Goal: Check status: Check status

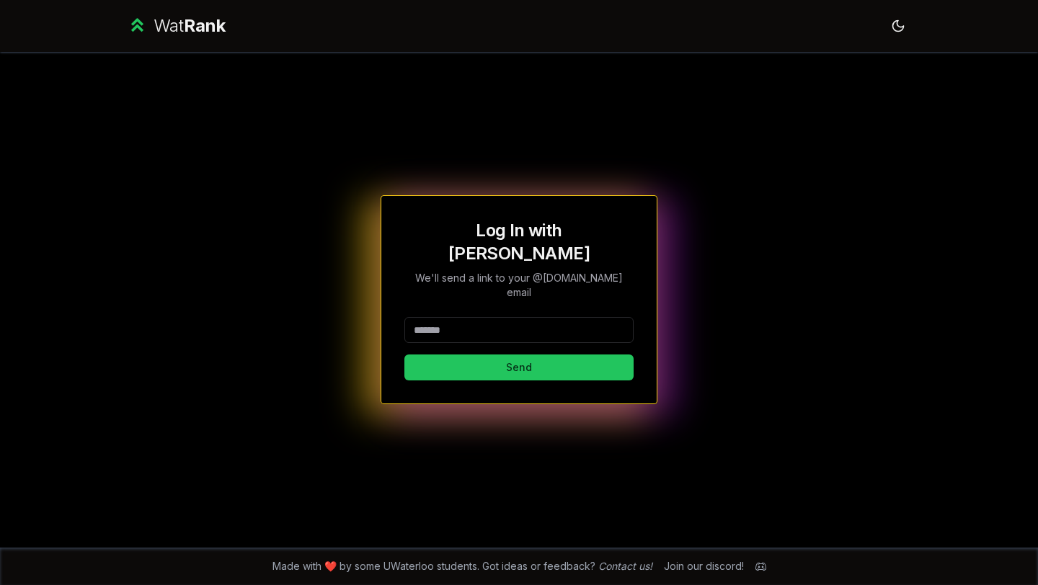
click at [429, 317] on input at bounding box center [518, 330] width 229 height 26
type input "********"
click at [458, 355] on button "Send" at bounding box center [518, 368] width 229 height 26
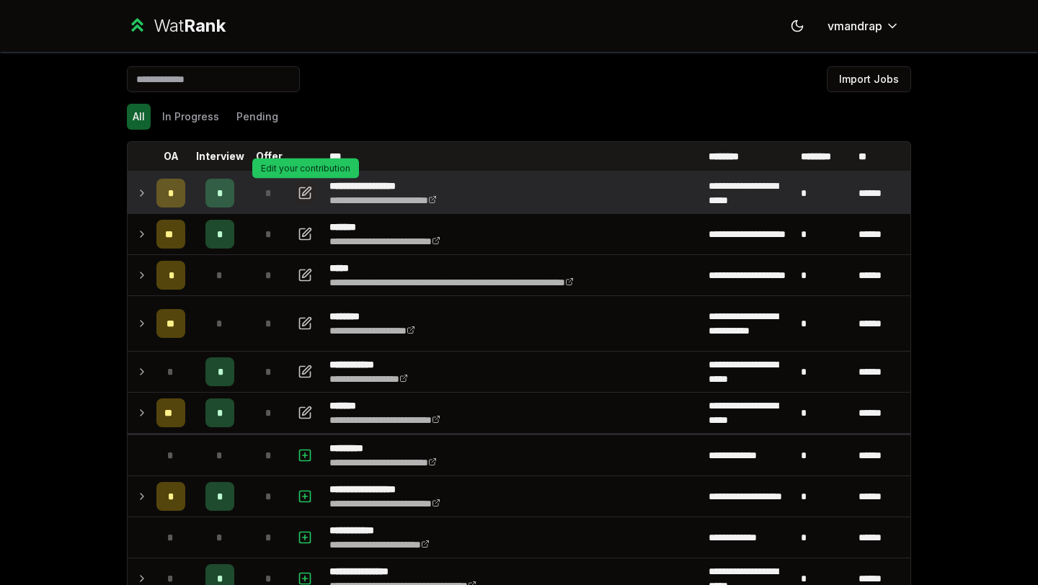
click at [302, 200] on icon "button" at bounding box center [305, 193] width 14 height 17
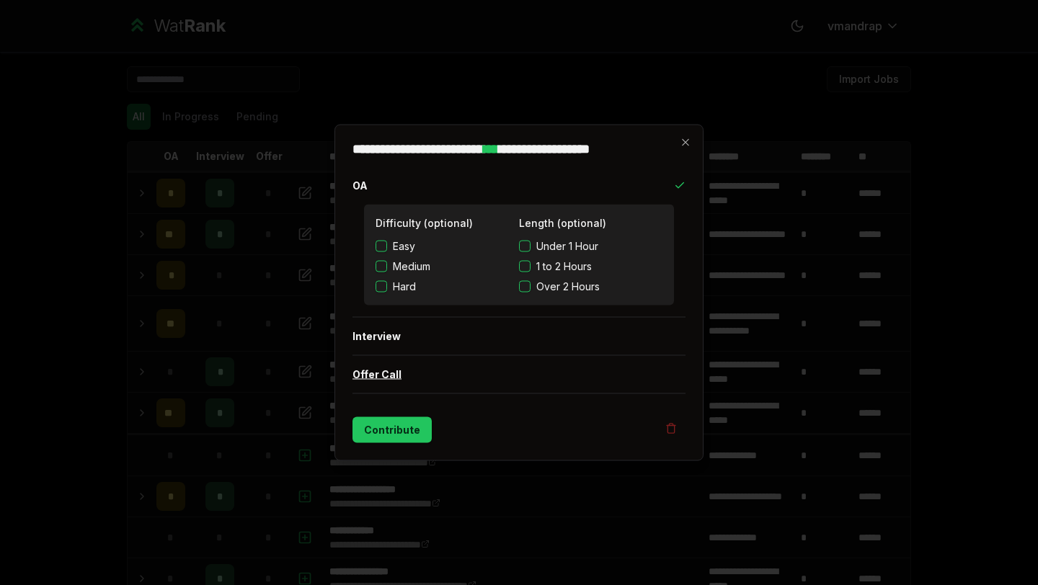
click at [425, 379] on button "Offer Call" at bounding box center [519, 374] width 333 height 37
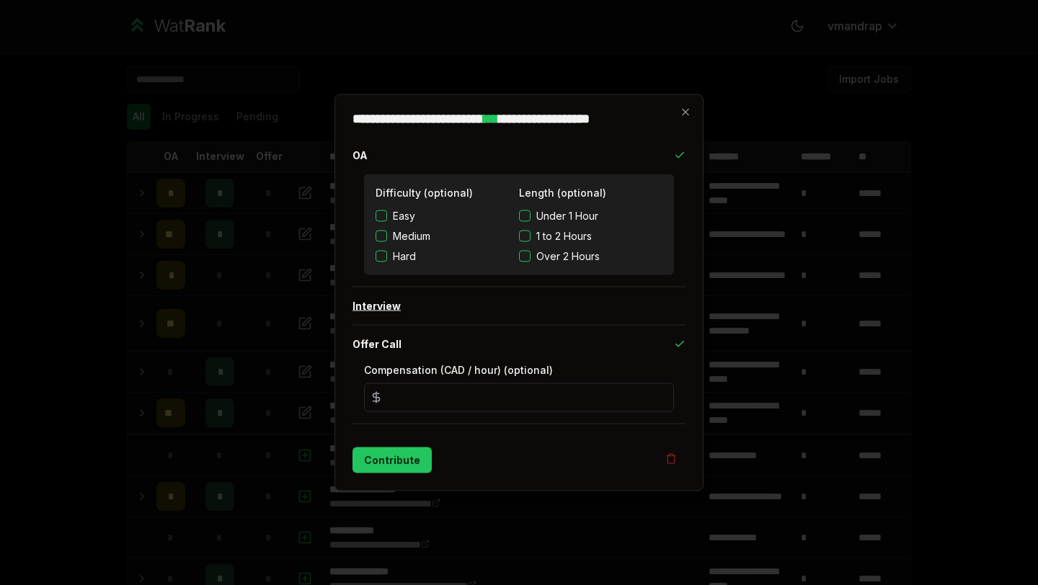
click at [484, 324] on button "Interview" at bounding box center [519, 306] width 333 height 37
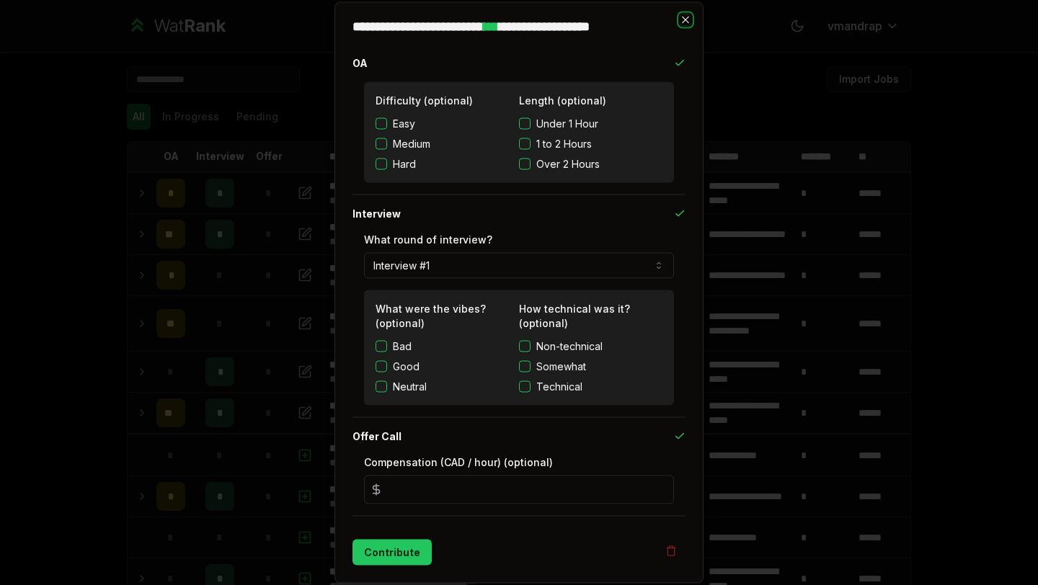
click at [685, 23] on icon "button" at bounding box center [686, 20] width 12 height 12
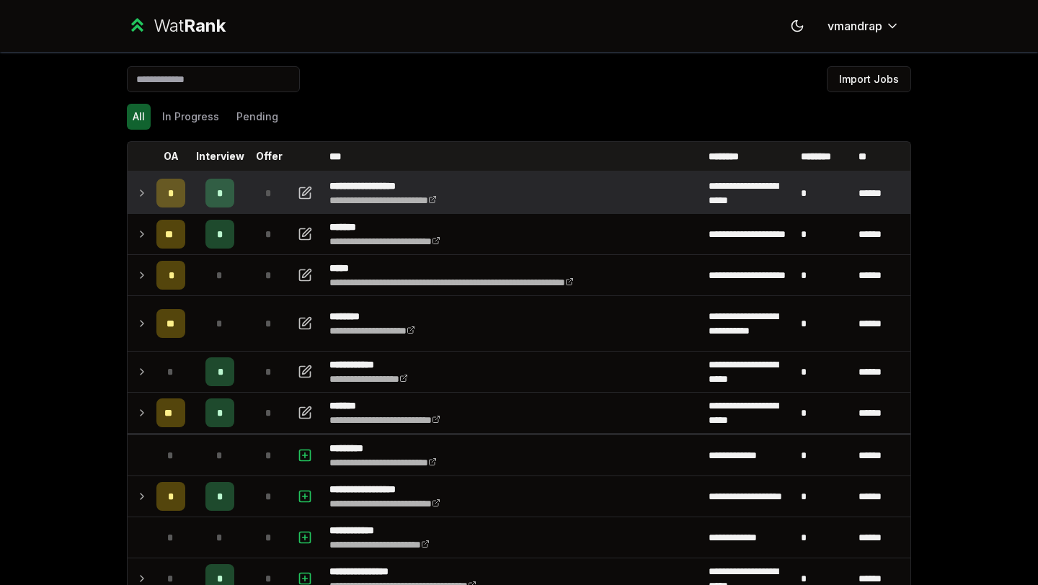
click at [136, 188] on icon at bounding box center [142, 193] width 12 height 17
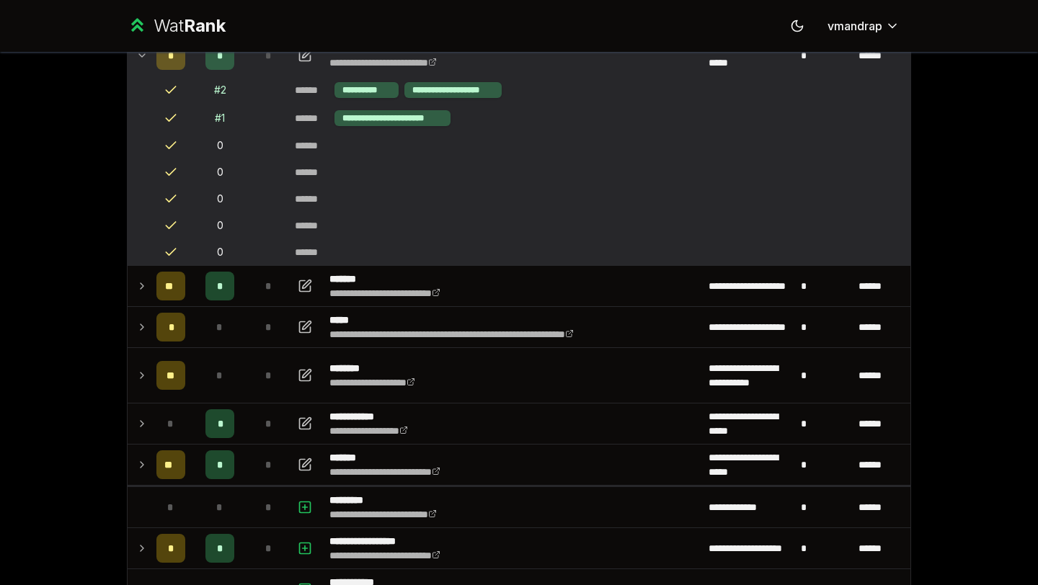
scroll to position [66, 0]
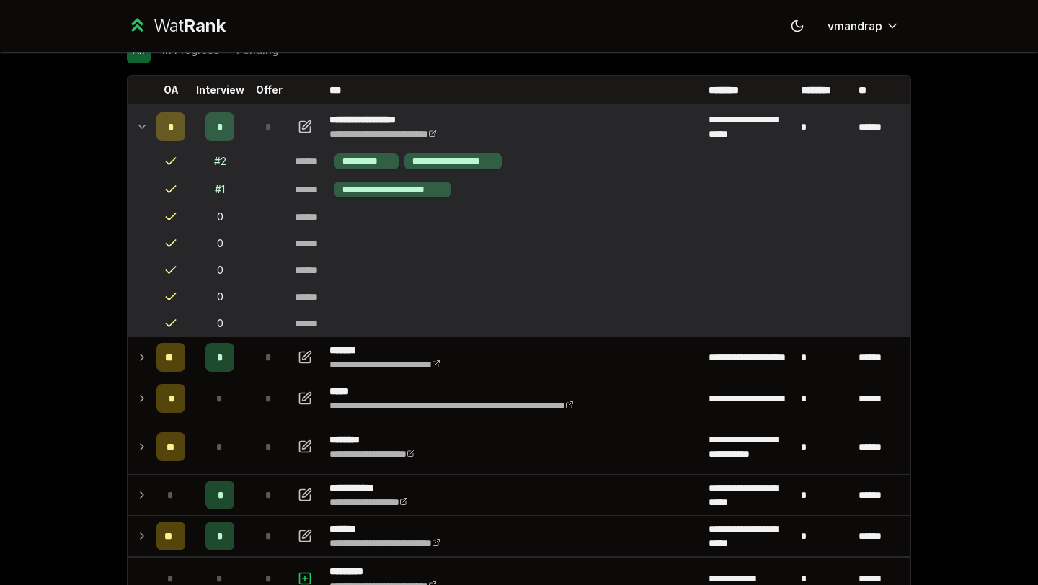
click at [140, 126] on icon at bounding box center [142, 126] width 6 height 3
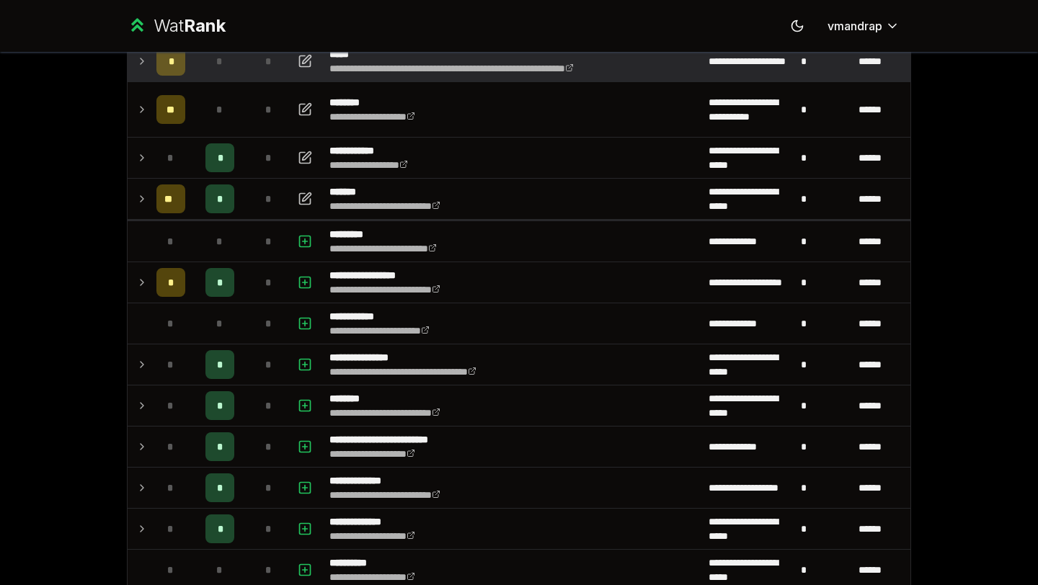
scroll to position [226, 0]
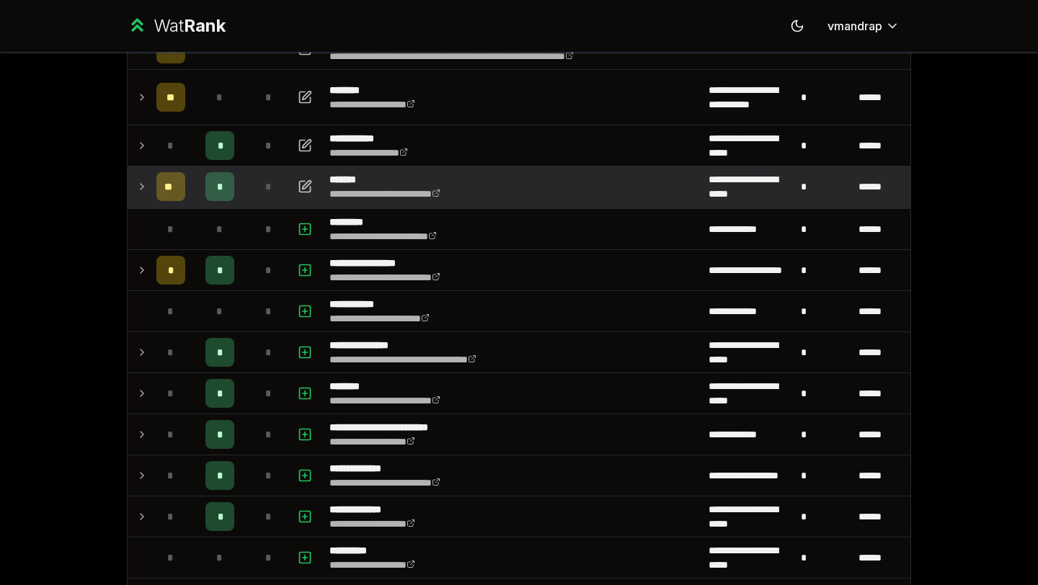
click at [146, 192] on icon at bounding box center [142, 186] width 12 height 17
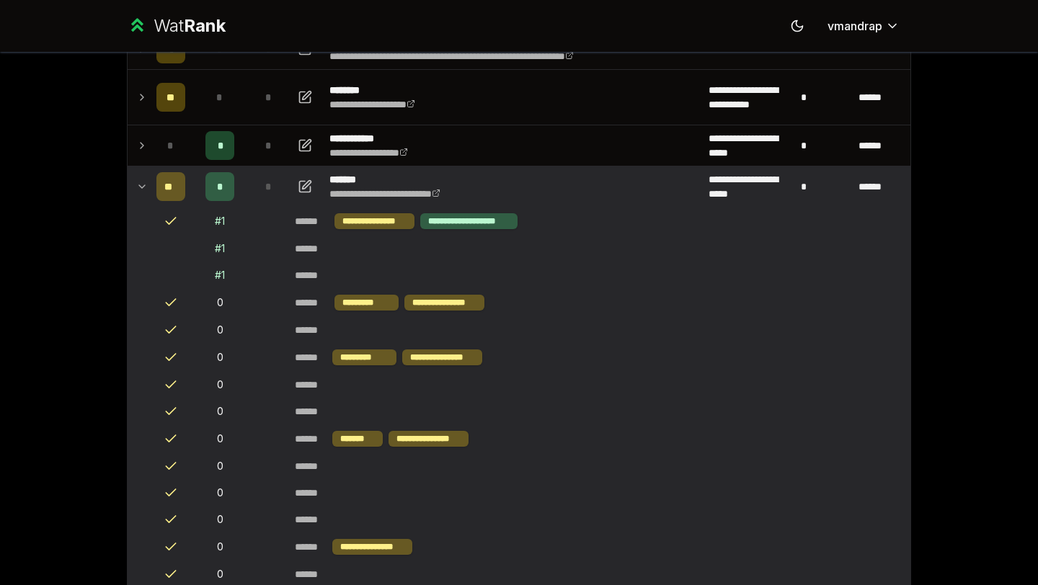
click at [146, 192] on icon at bounding box center [142, 186] width 12 height 17
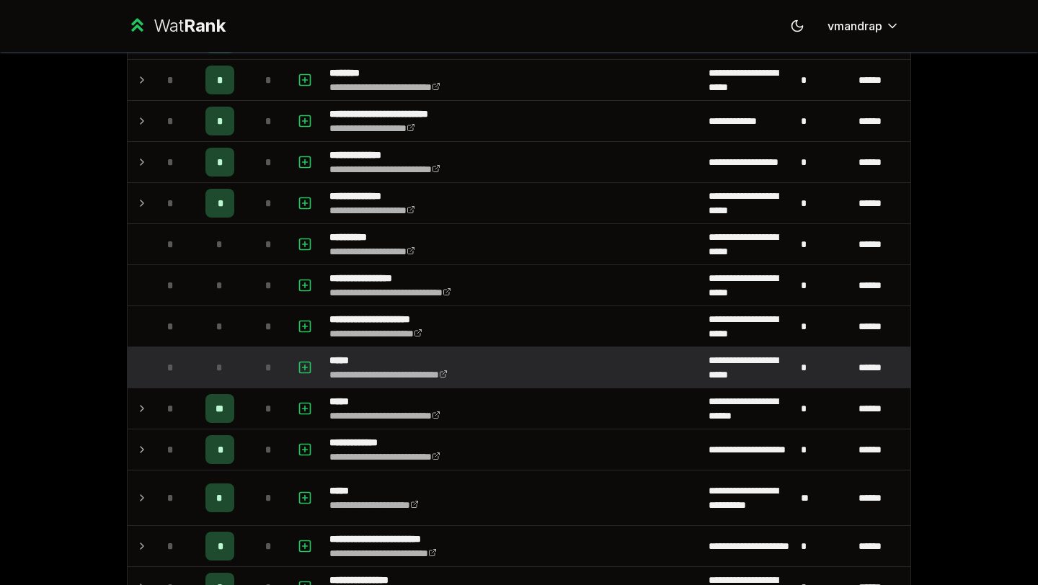
scroll to position [541, 0]
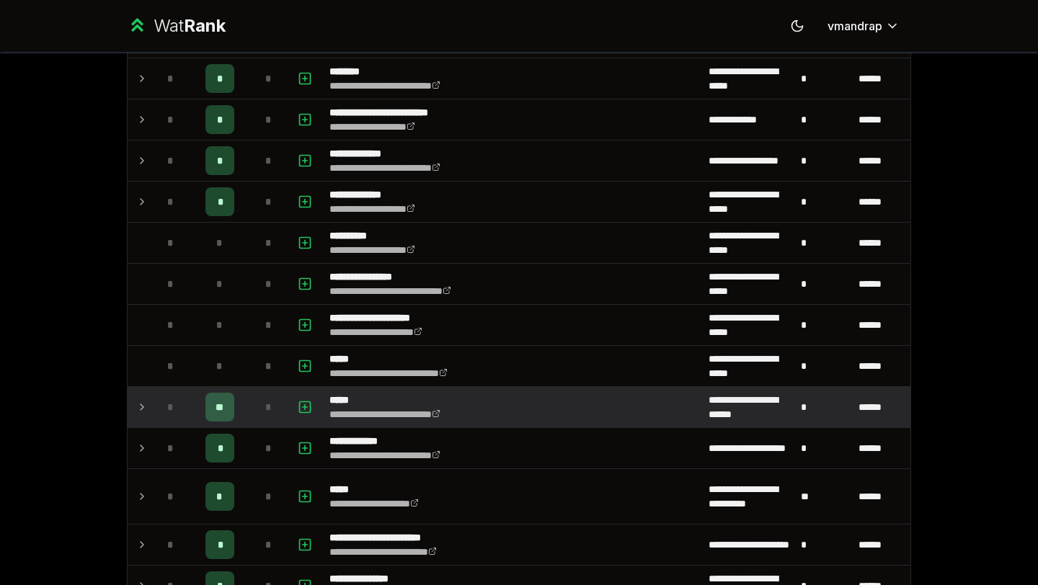
click at [138, 413] on icon at bounding box center [142, 407] width 12 height 17
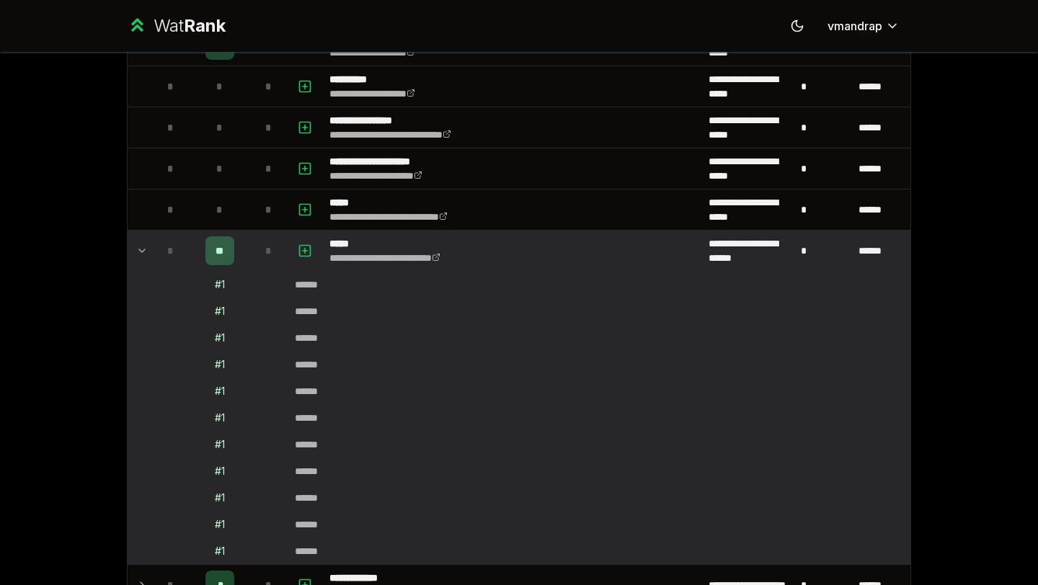
scroll to position [699, 0]
click at [142, 254] on icon at bounding box center [142, 249] width 12 height 17
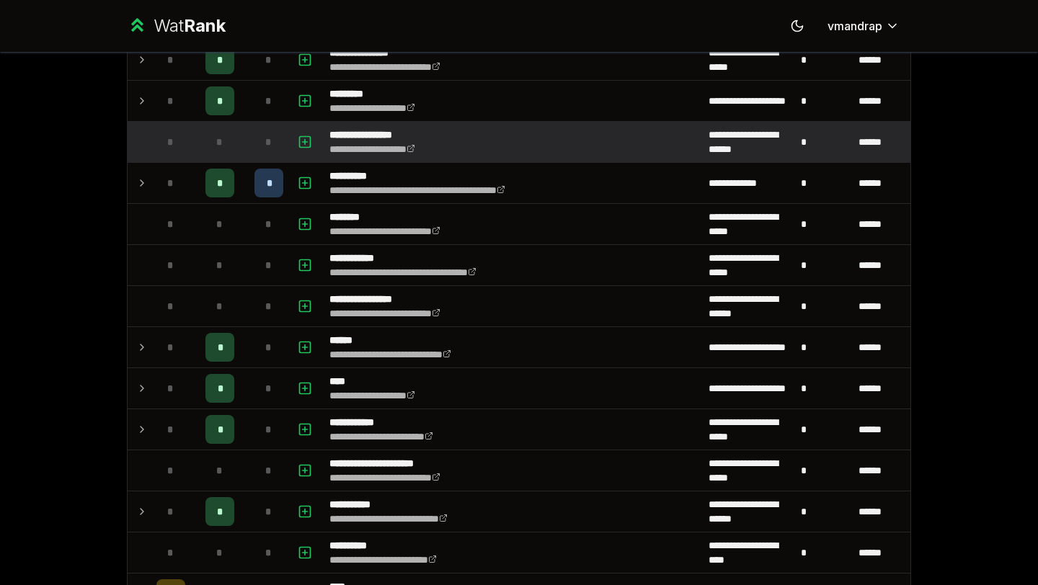
scroll to position [1126, 0]
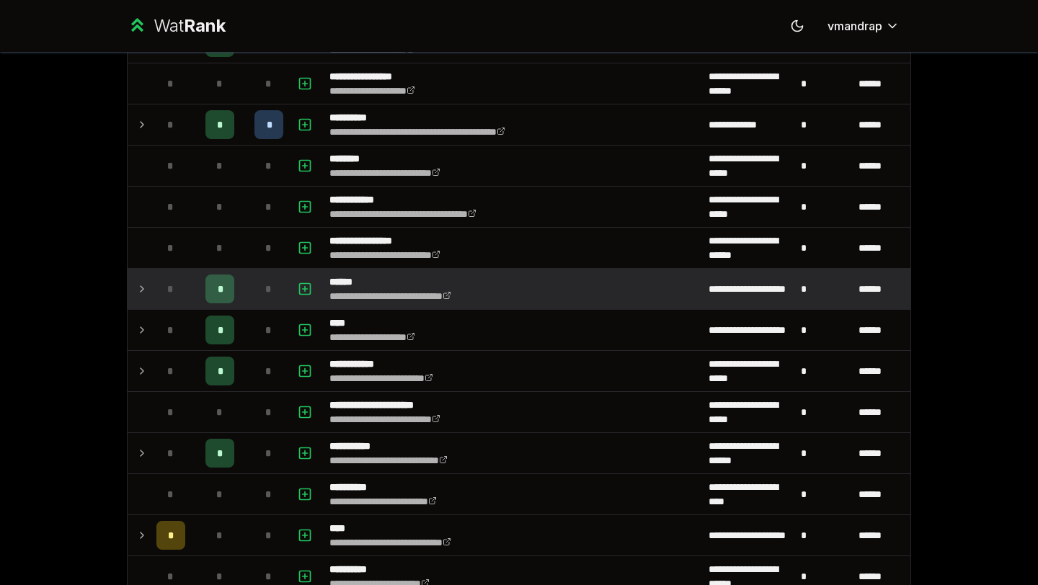
click at [150, 293] on td at bounding box center [139, 289] width 23 height 40
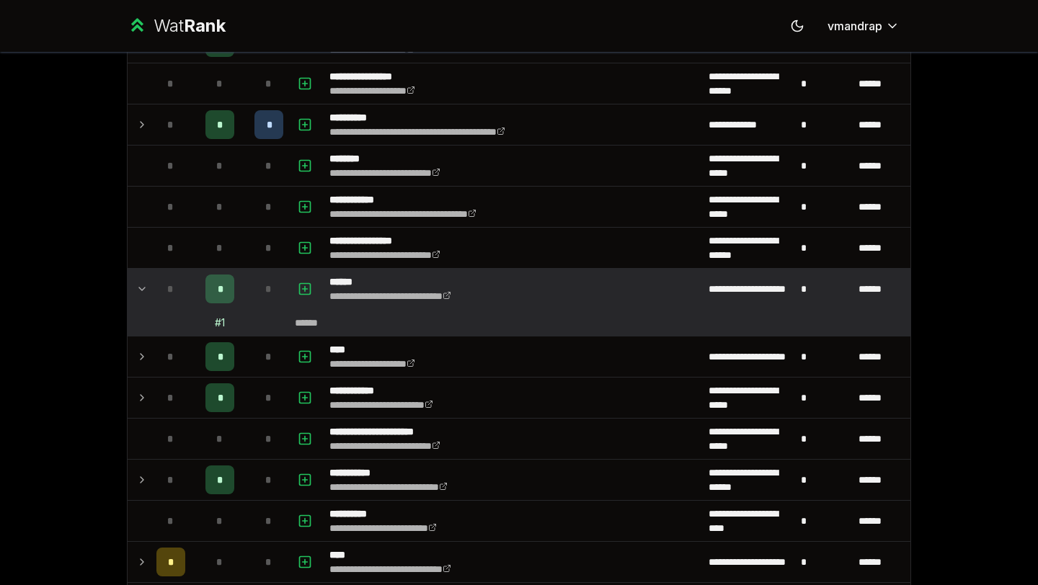
click at [150, 293] on td at bounding box center [139, 289] width 23 height 40
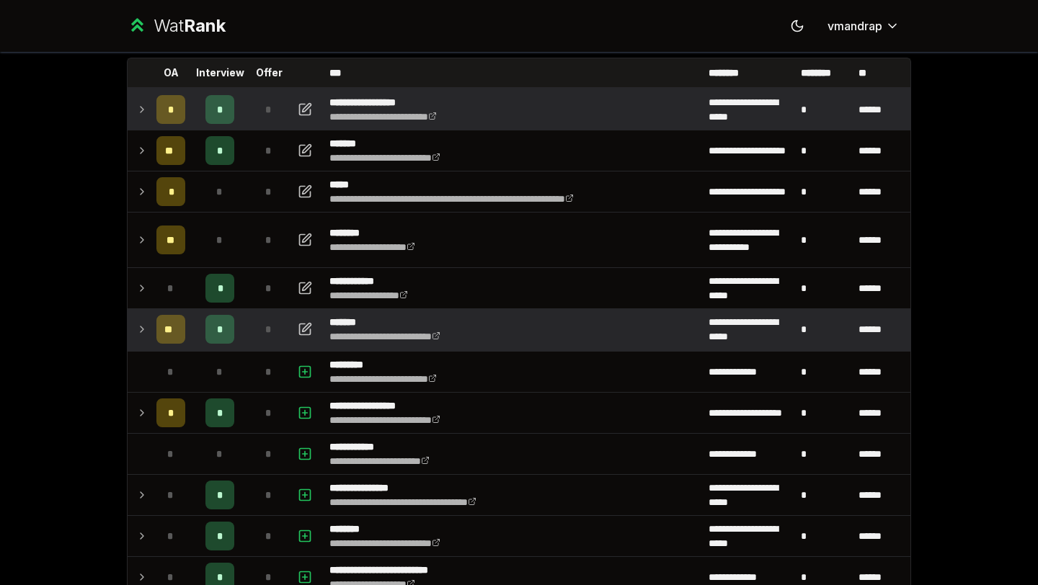
scroll to position [84, 0]
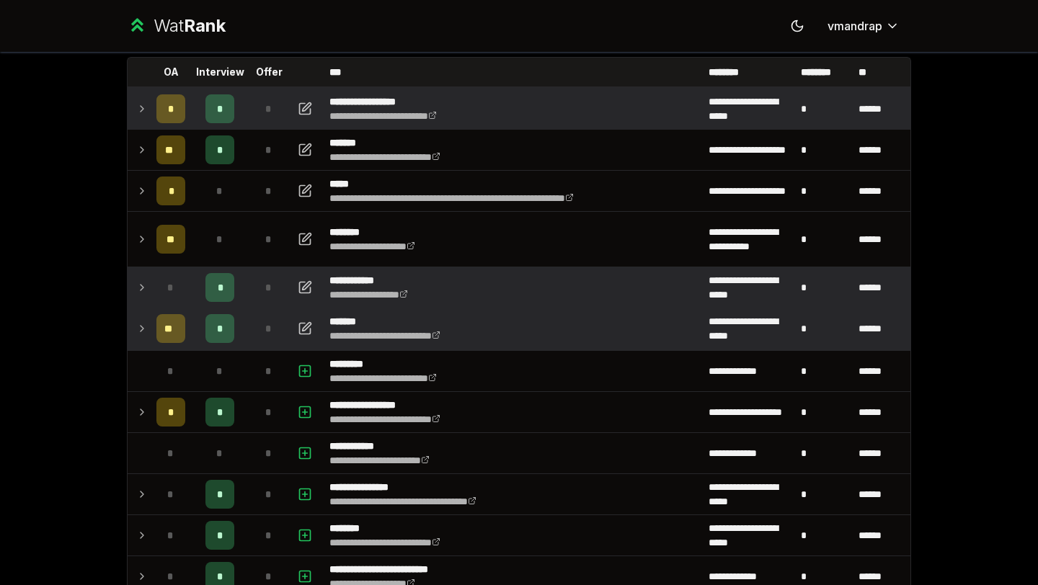
click at [151, 298] on td "*" at bounding box center [171, 287] width 40 height 40
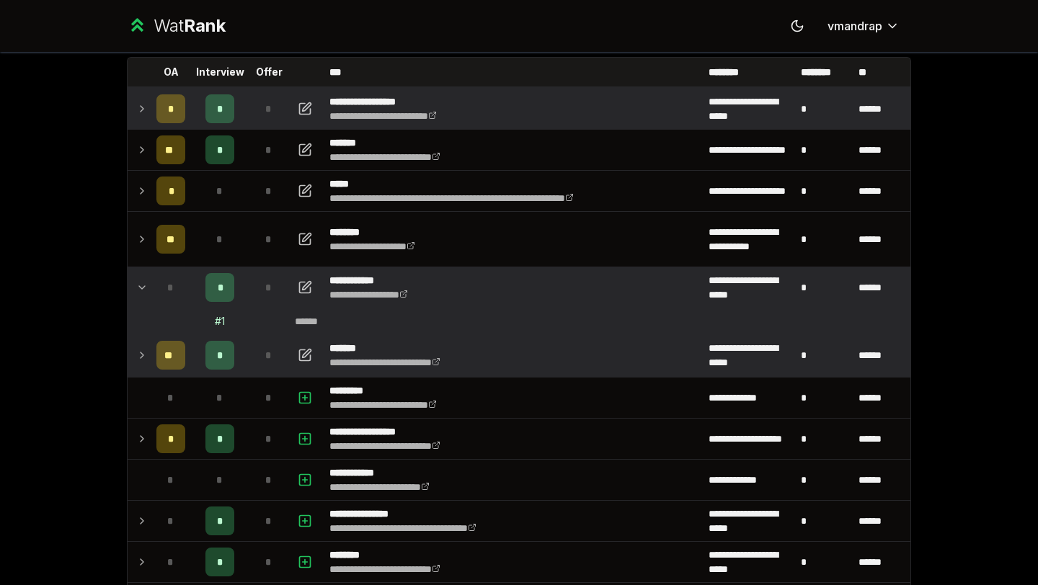
click at [151, 298] on td "*" at bounding box center [171, 287] width 40 height 40
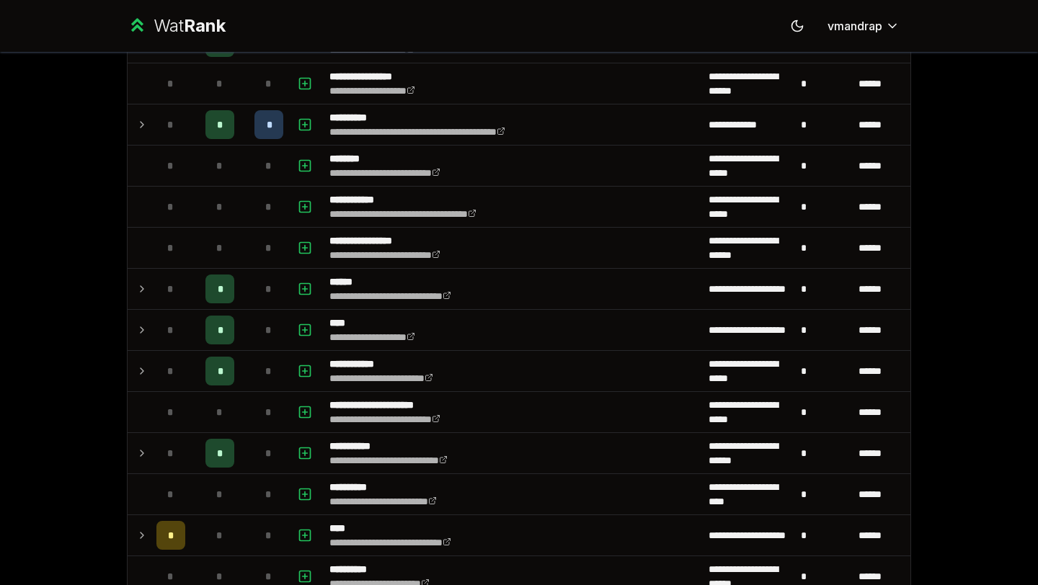
scroll to position [0, 0]
